Goal: Task Accomplishment & Management: Manage account settings

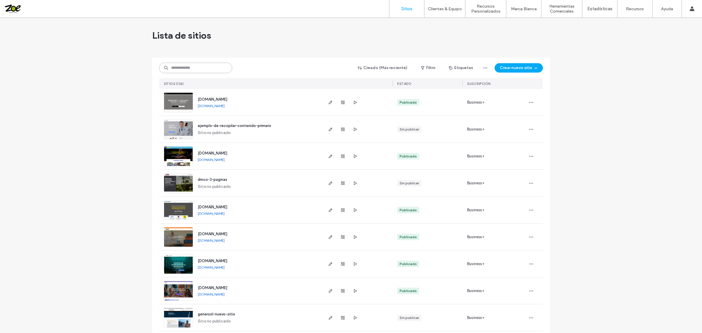
click at [181, 68] on input at bounding box center [195, 68] width 73 height 11
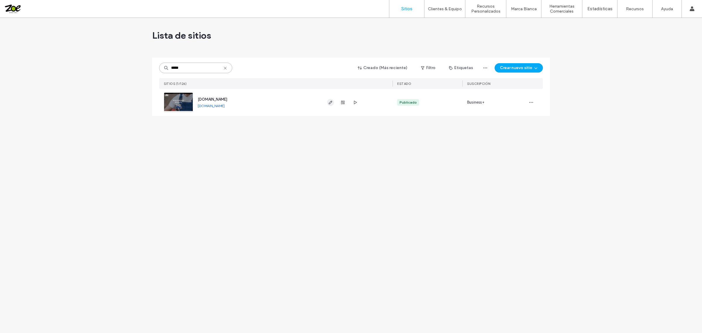
type input "*****"
click at [329, 103] on icon "button" at bounding box center [330, 102] width 5 height 5
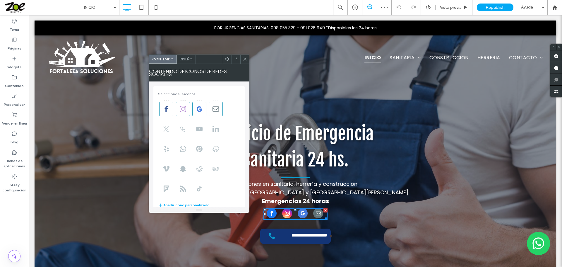
click at [181, 110] on span at bounding box center [183, 109] width 14 height 14
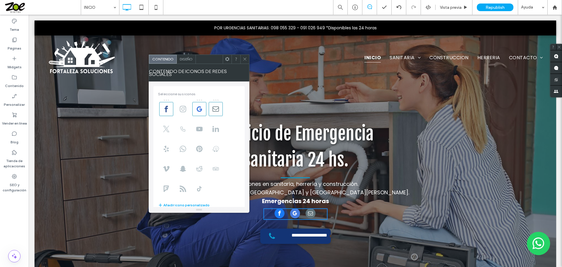
click at [244, 63] on span at bounding box center [245, 59] width 4 height 9
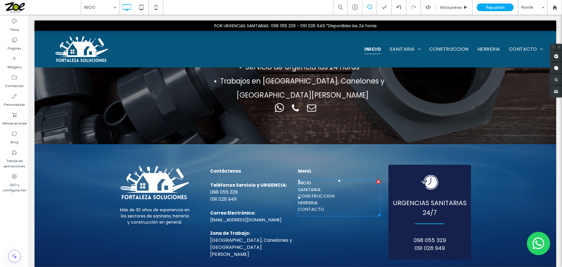
scroll to position [1648, 0]
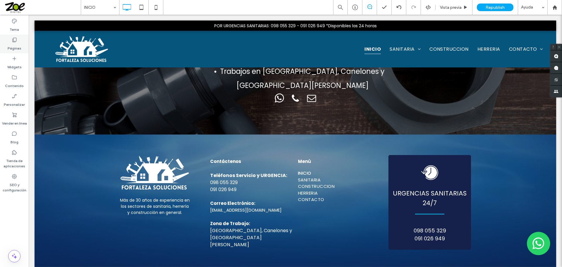
click at [15, 44] on label "Páginas" at bounding box center [15, 47] width 14 height 8
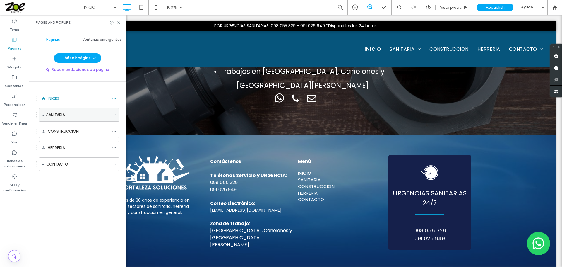
click at [65, 118] on div "SANITARIA" at bounding box center [77, 114] width 63 height 13
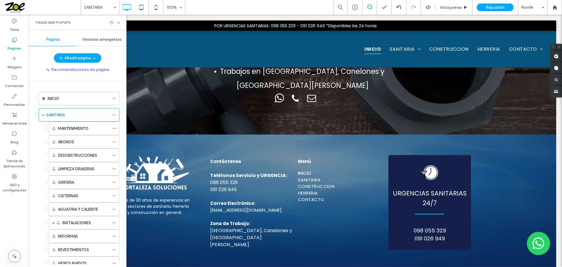
click at [61, 114] on div at bounding box center [281, 133] width 562 height 267
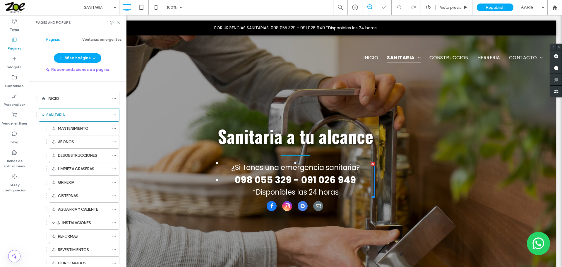
scroll to position [59, 0]
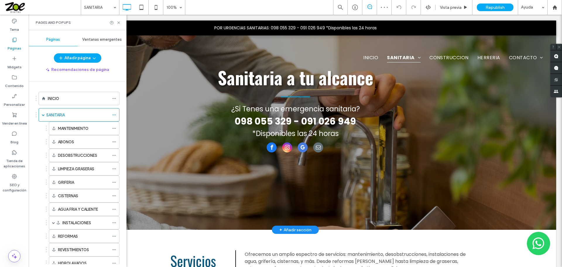
click at [289, 148] on span "instagram" at bounding box center [287, 147] width 10 height 10
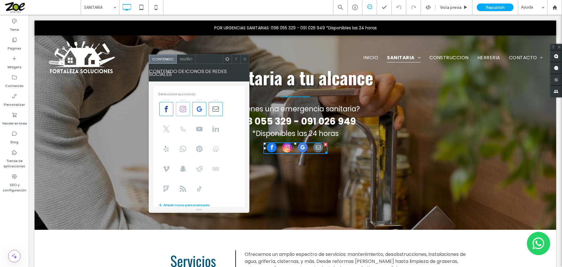
click at [186, 109] on span at bounding box center [183, 109] width 14 height 14
click at [247, 60] on icon at bounding box center [245, 59] width 4 height 4
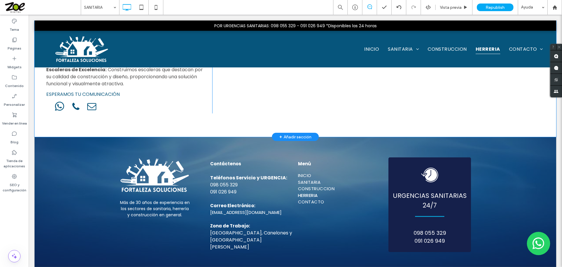
scroll to position [4606, 0]
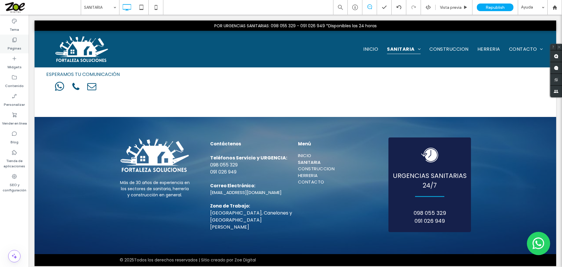
click at [19, 49] on label "Páginas" at bounding box center [15, 47] width 14 height 8
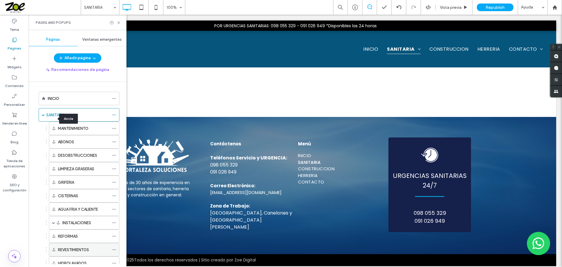
scroll to position [83, 0]
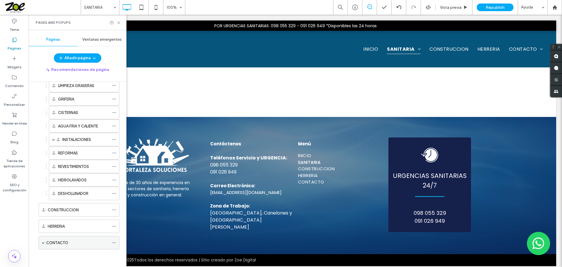
click at [58, 245] on label "CONTACTO" at bounding box center [57, 242] width 22 height 10
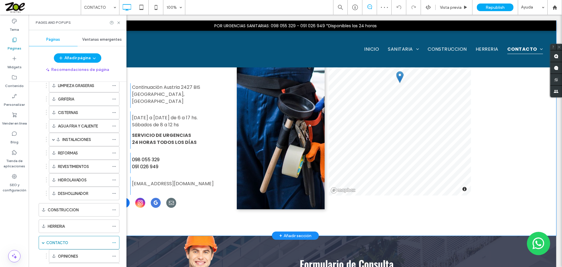
scroll to position [351, 0]
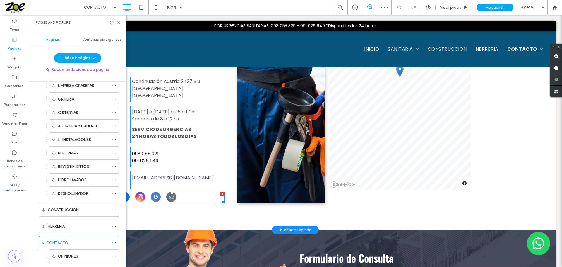
click at [157, 192] on span "google_my_business" at bounding box center [156, 197] width 10 height 10
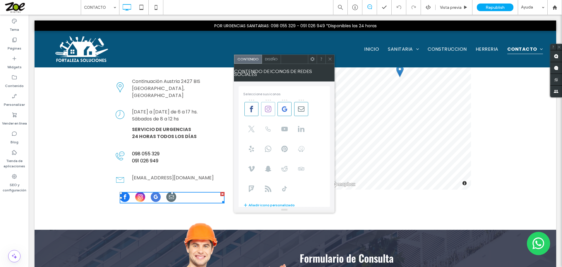
click at [269, 107] on use at bounding box center [268, 109] width 6 height 6
click at [330, 61] on span at bounding box center [330, 59] width 4 height 9
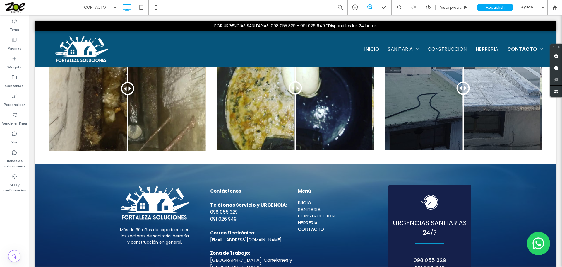
scroll to position [1441, 0]
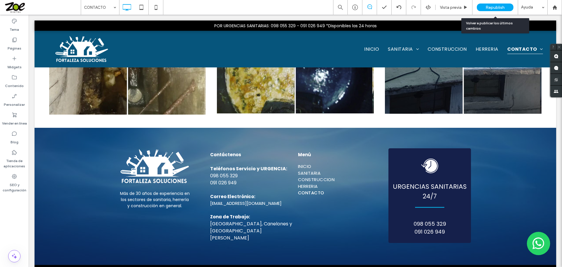
click at [496, 6] on span "Republish" at bounding box center [494, 7] width 19 height 5
